Goal: Task Accomplishment & Management: Manage account settings

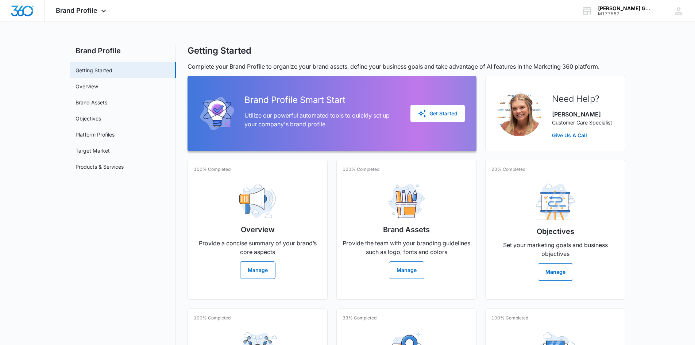
click at [549, 25] on div "Brand Profile Apps Reputation Websites Forms CRM Email Social Content Ads Intel…" at bounding box center [347, 228] width 695 height 457
click at [681, 13] on icon at bounding box center [678, 10] width 11 height 11
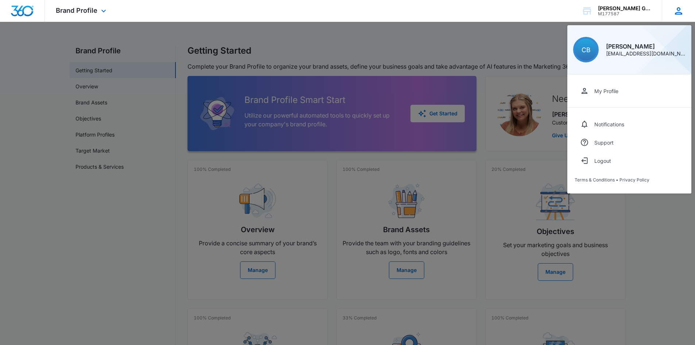
click at [594, 49] on div "CB" at bounding box center [586, 50] width 26 height 26
click at [596, 51] on div "CB" at bounding box center [586, 50] width 26 height 26
click at [640, 46] on div "[PERSON_NAME]" at bounding box center [646, 46] width 80 height 6
click at [607, 100] on link "My Profile" at bounding box center [628, 91] width 109 height 18
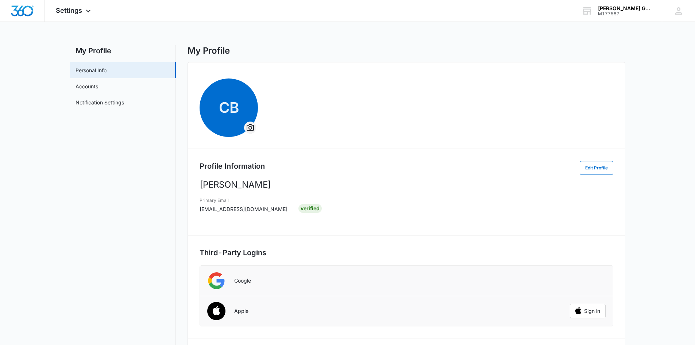
click at [249, 122] on button "Overflow Menu" at bounding box center [250, 128] width 12 height 12
click at [264, 152] on button "Change Profile Photo" at bounding box center [283, 148] width 77 height 11
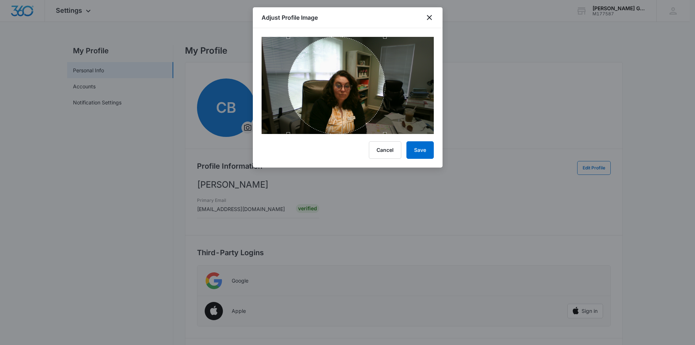
click at [340, 84] on div "Use the arrow keys to move the crop selection area" at bounding box center [336, 85] width 97 height 97
click at [433, 148] on button "Save" at bounding box center [419, 150] width 27 height 18
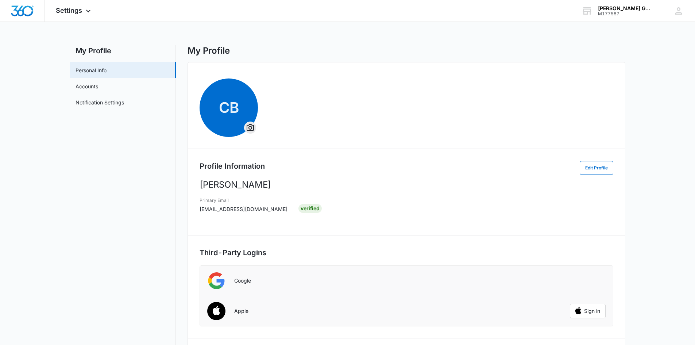
click at [227, 106] on span "CB" at bounding box center [228, 107] width 58 height 58
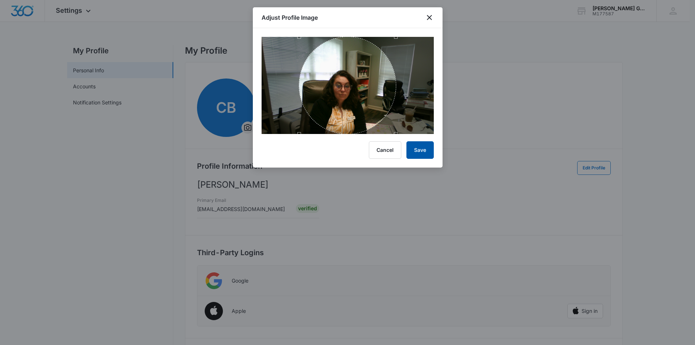
click at [424, 148] on button "Save" at bounding box center [419, 150] width 27 height 18
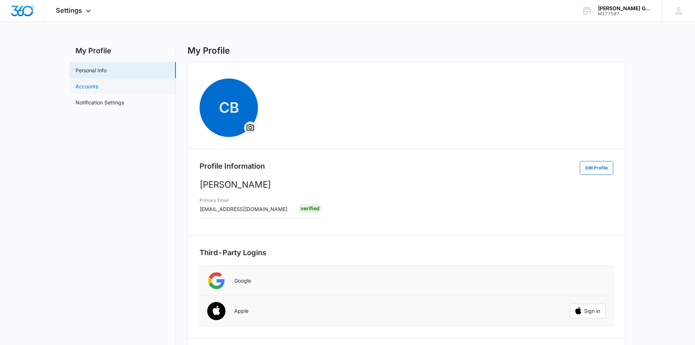
click at [81, 90] on link "Accounts" at bounding box center [86, 86] width 23 height 8
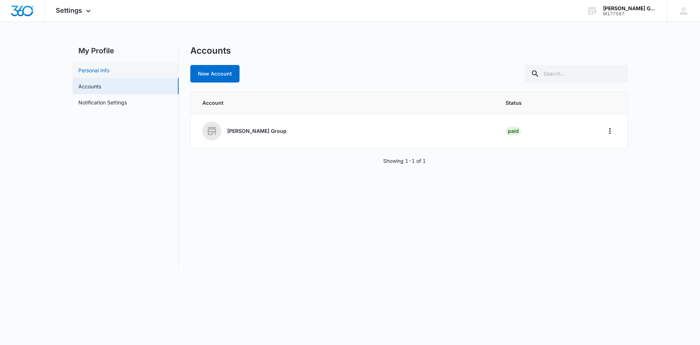
click at [89, 73] on link "Personal Info" at bounding box center [93, 70] width 31 height 8
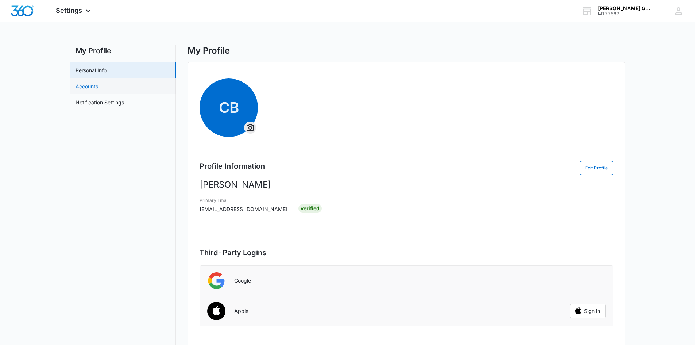
click at [81, 82] on link "Accounts" at bounding box center [86, 86] width 23 height 8
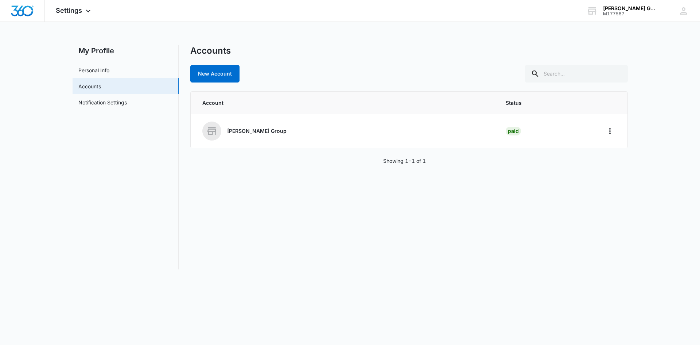
click at [92, 61] on nav "My Profile Personal Info Accounts Notification Settings" at bounding box center [126, 157] width 106 height 224
click at [92, 66] on link "Personal Info" at bounding box center [93, 70] width 31 height 8
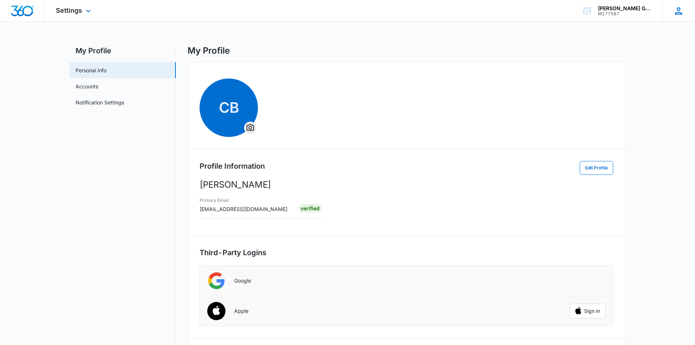
click at [681, 11] on icon at bounding box center [678, 10] width 11 height 11
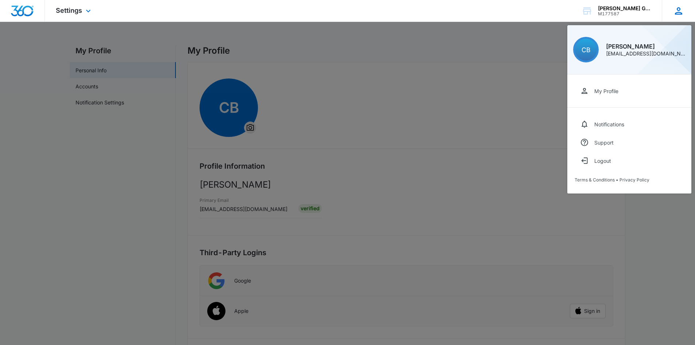
click at [588, 49] on span "CB" at bounding box center [585, 50] width 9 height 8
click at [605, 159] on div "Logout" at bounding box center [602, 161] width 17 height 6
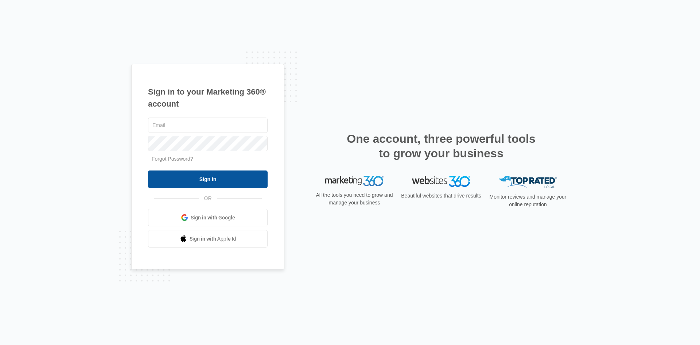
type input "[EMAIL_ADDRESS][DOMAIN_NAME]"
click at [239, 183] on input "Sign In" at bounding box center [208, 179] width 120 height 18
